Goal: Communication & Community: Answer question/provide support

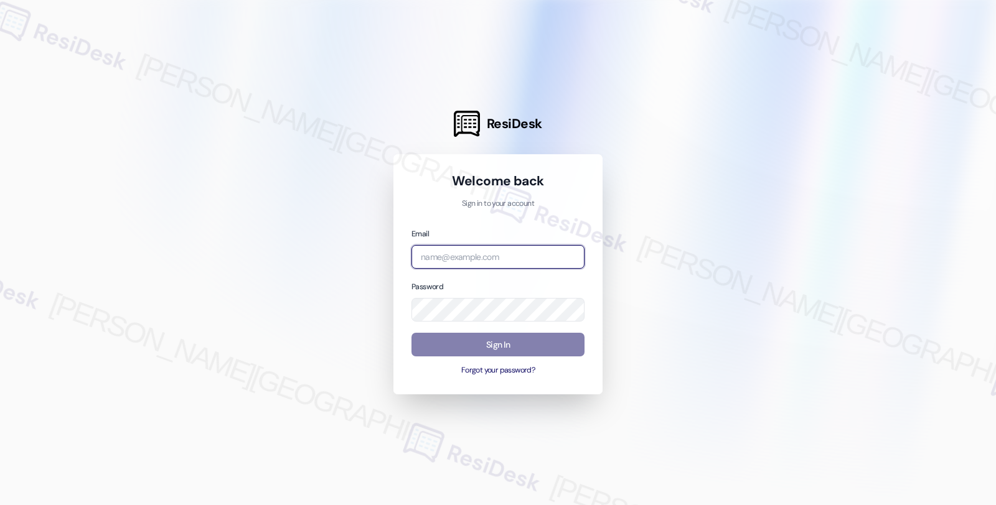
click at [482, 258] on input "email" at bounding box center [497, 257] width 173 height 24
type input "[EMAIL_ADDRESS][PERSON_NAME][DOMAIN_NAME]"
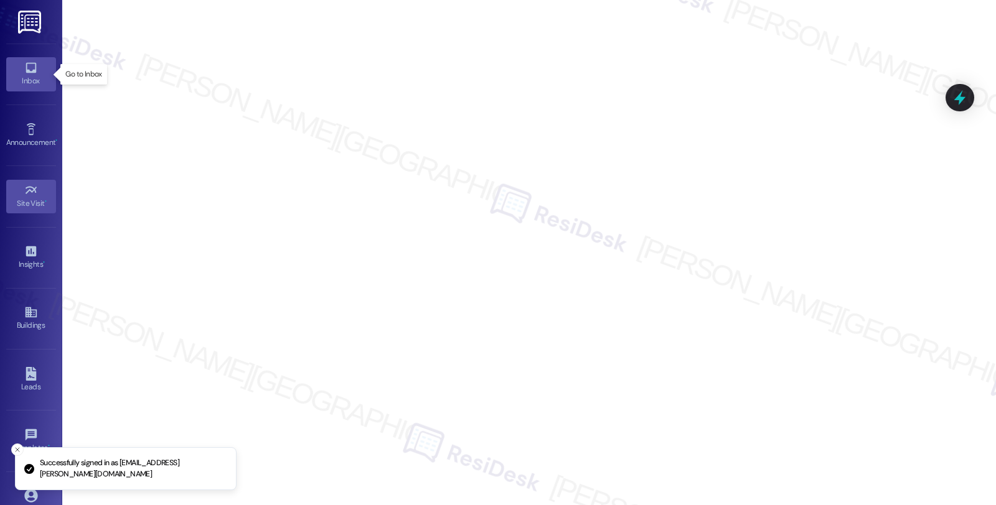
click at [22, 79] on div "Inbox" at bounding box center [31, 81] width 62 height 12
